Goal: Information Seeking & Learning: Learn about a topic

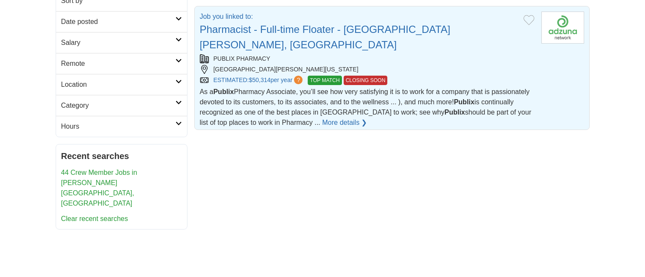
scroll to position [128, 0]
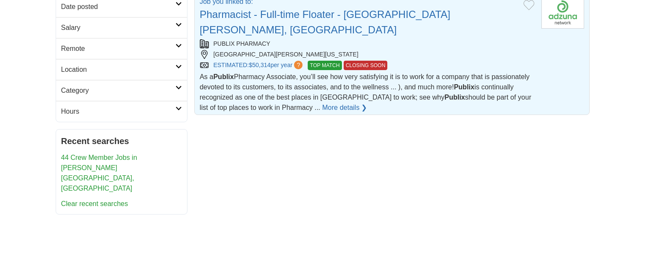
click at [335, 61] on span "TOP MATCH" at bounding box center [325, 65] width 34 height 9
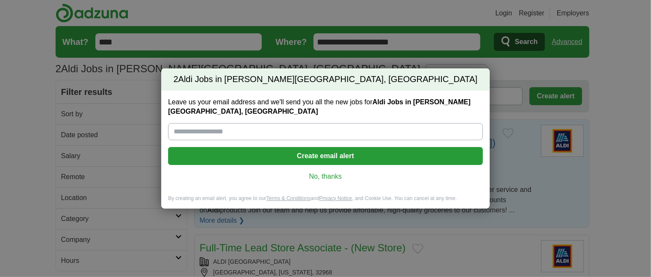
click at [312, 177] on link "No, thanks" at bounding box center [325, 176] width 301 height 9
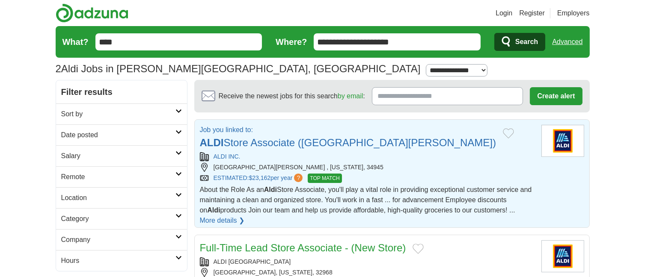
click at [317, 178] on span "TOP MATCH" at bounding box center [325, 178] width 34 height 9
click at [296, 166] on div "[GEOGRAPHIC_DATA][PERSON_NAME] , [US_STATE], 34945" at bounding box center [367, 167] width 335 height 9
click at [311, 141] on link "ALDI Store Associate (Fort Pierce)" at bounding box center [348, 143] width 296 height 12
